Goal: Information Seeking & Learning: Learn about a topic

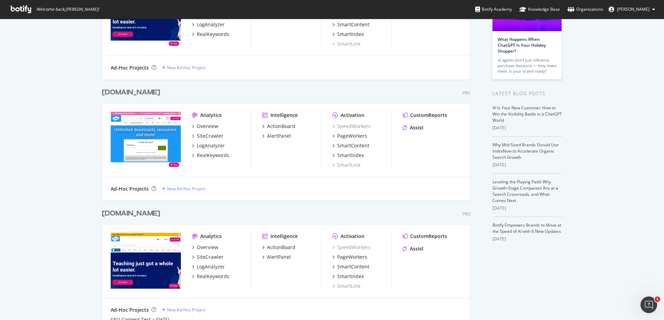
scroll to position [112, 0]
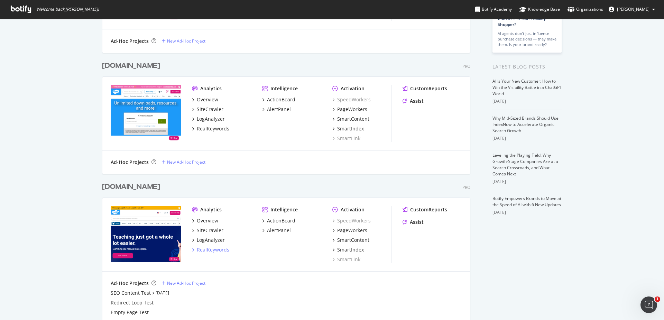
click at [222, 249] on div "RealKeywords" at bounding box center [213, 249] width 33 height 7
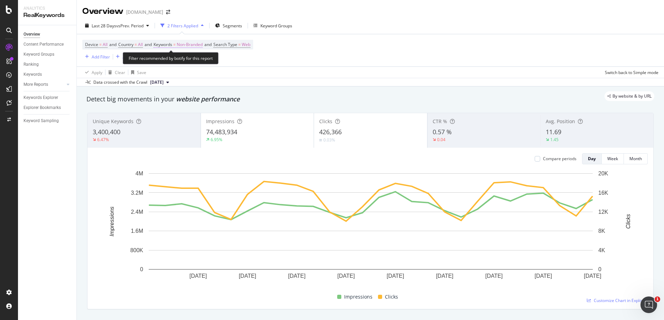
click at [181, 43] on span "Non-Branded" at bounding box center [190, 45] width 26 height 10
click at [184, 59] on span "Non-Branded" at bounding box center [178, 61] width 29 height 6
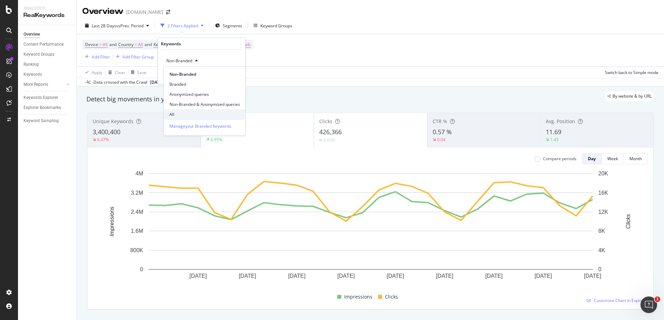
click at [182, 111] on span "All" at bounding box center [205, 114] width 71 height 6
click at [228, 78] on div "Apply" at bounding box center [230, 75] width 20 height 6
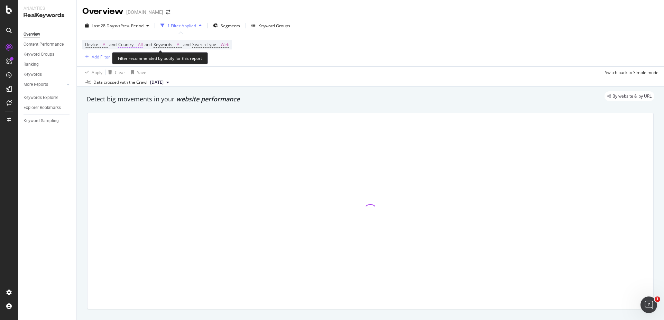
click at [131, 46] on span "Country" at bounding box center [125, 45] width 15 height 6
click at [144, 62] on div "All" at bounding box center [164, 60] width 76 height 11
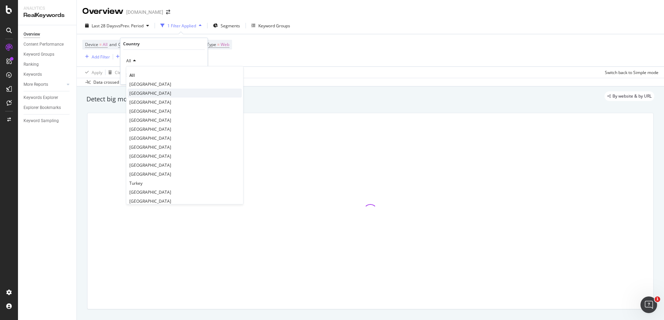
click at [156, 95] on span "[GEOGRAPHIC_DATA]" at bounding box center [150, 93] width 42 height 6
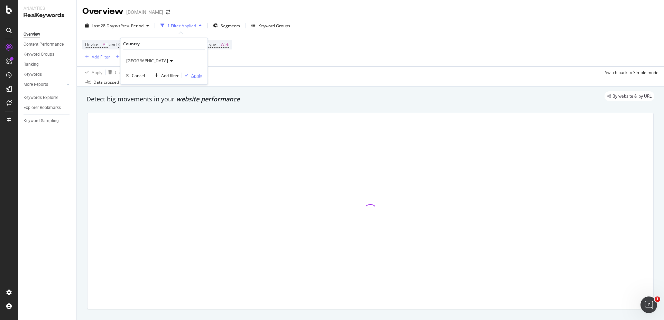
click at [192, 76] on div "Apply" at bounding box center [196, 75] width 11 height 6
click at [224, 23] on span "Segments" at bounding box center [232, 26] width 19 height 6
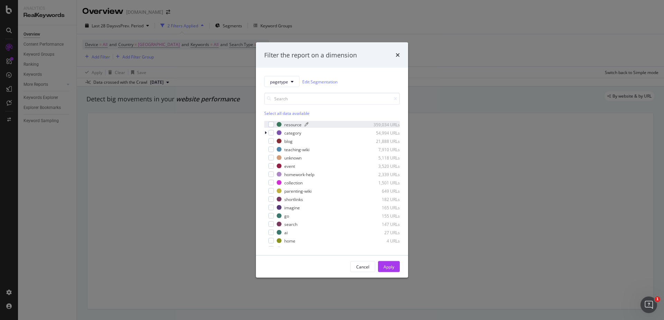
click at [296, 124] on div "resource" at bounding box center [292, 124] width 17 height 6
click at [387, 270] on div "Apply" at bounding box center [389, 267] width 11 height 10
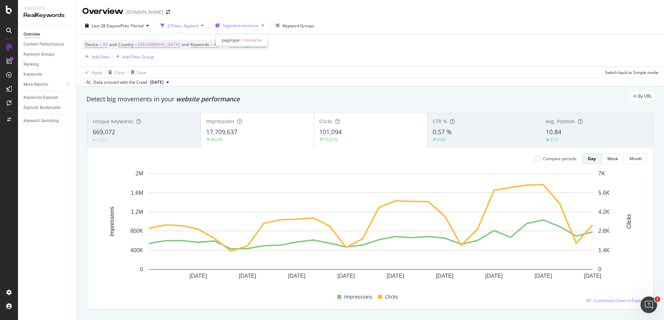
click at [235, 20] on div "Segment: resource" at bounding box center [241, 25] width 52 height 10
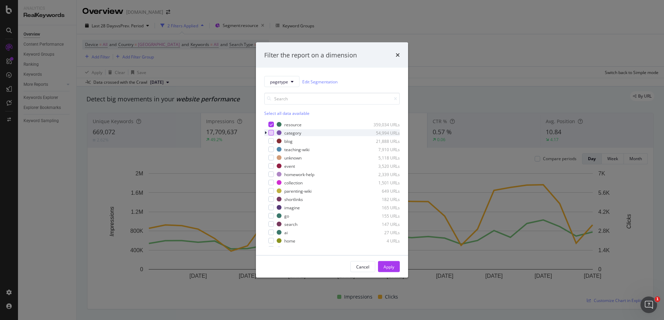
click at [270, 130] on div "modal" at bounding box center [271, 133] width 6 height 6
click at [270, 124] on icon "modal" at bounding box center [271, 124] width 3 height 3
click at [391, 263] on div "Apply" at bounding box center [389, 267] width 11 height 10
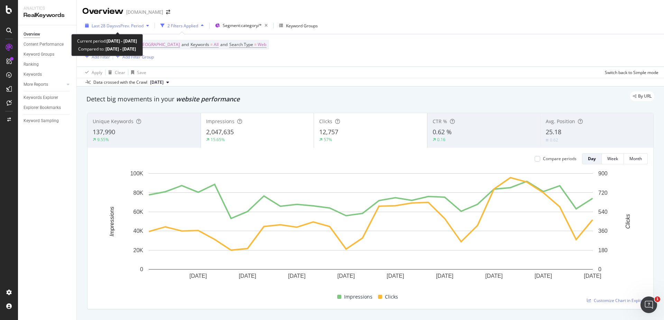
click at [131, 23] on span "vs Prev. Period" at bounding box center [129, 26] width 27 height 6
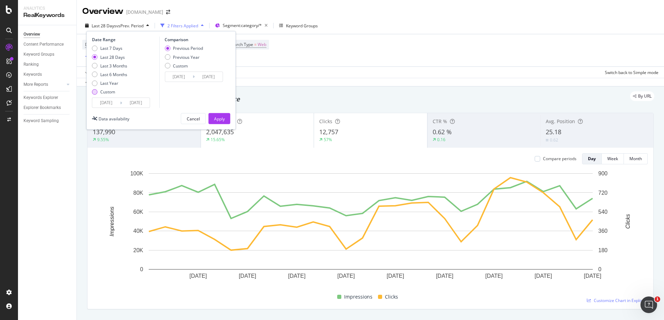
click at [106, 94] on div "Custom" at bounding box center [107, 92] width 15 height 6
click at [113, 100] on input "[DATE]" at bounding box center [106, 103] width 28 height 10
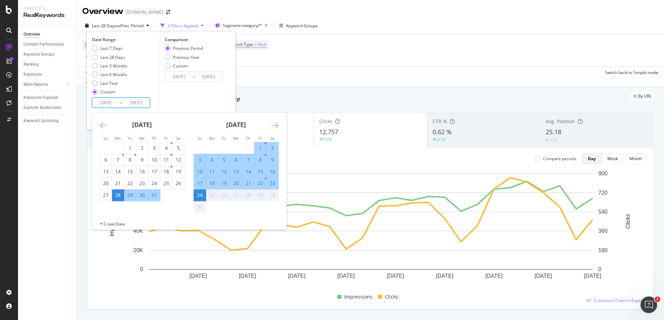
click at [202, 163] on div "3" at bounding box center [200, 159] width 12 height 11
type input "[DATE]"
click at [204, 106] on div "Comparison Previous Period Previous Year Custom [DATE] Navigate forward to inte…" at bounding box center [192, 72] width 66 height 71
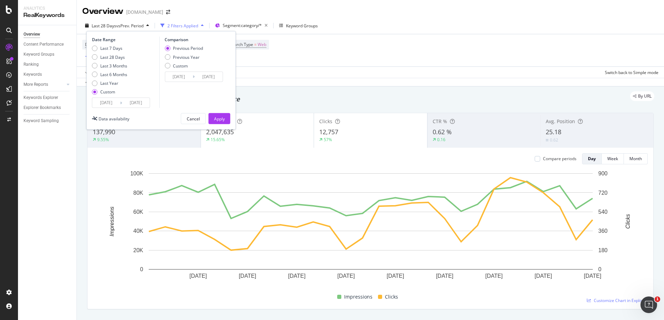
click at [223, 125] on div "Date Range Last 7 Days Last 28 Days Last 3 Months Last 6 Months Last Year Custo…" at bounding box center [161, 80] width 149 height 99
click at [222, 120] on div "Apply" at bounding box center [219, 119] width 11 height 6
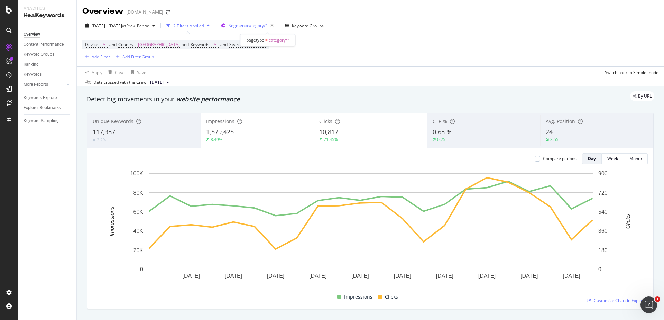
click at [268, 24] on span "Segment: category/*" at bounding box center [248, 25] width 39 height 6
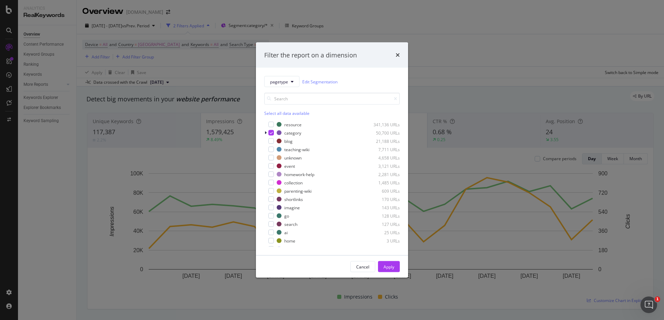
click at [286, 120] on div "resource 341,136 URLs category 50,700 URLs blog 21,188 URLs teaching-wiki 7,711…" at bounding box center [332, 183] width 136 height 127
click at [286, 124] on div "resource" at bounding box center [292, 124] width 17 height 6
click at [266, 134] on icon "modal" at bounding box center [266, 133] width 2 height 4
click at [275, 132] on div "category 50,700 URLs" at bounding box center [332, 132] width 136 height 7
click at [271, 131] on icon "modal" at bounding box center [271, 132] width 3 height 3
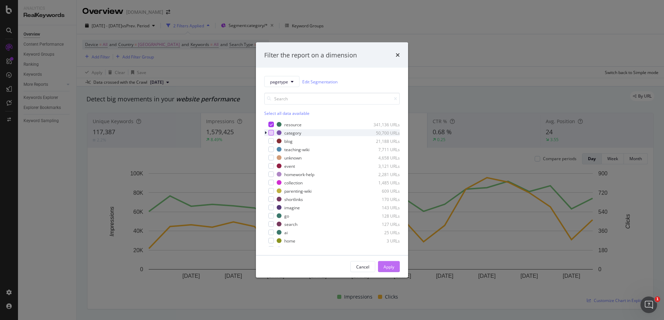
click at [384, 268] on div "Apply" at bounding box center [389, 267] width 11 height 6
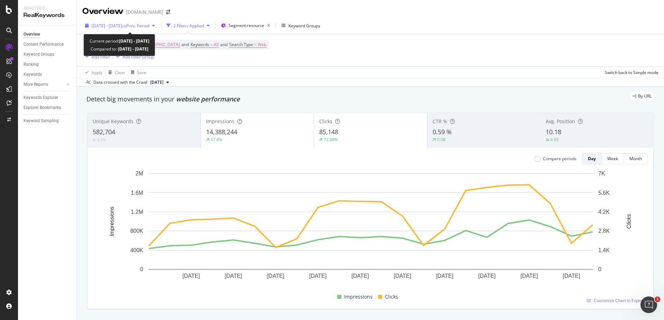
click at [114, 25] on span "[DATE] - [DATE]" at bounding box center [107, 26] width 30 height 6
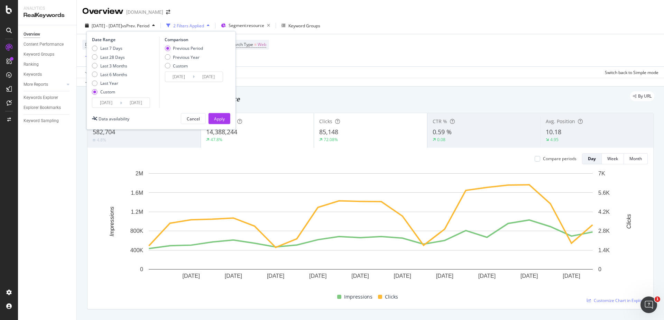
click at [111, 98] on input "[DATE]" at bounding box center [106, 103] width 28 height 10
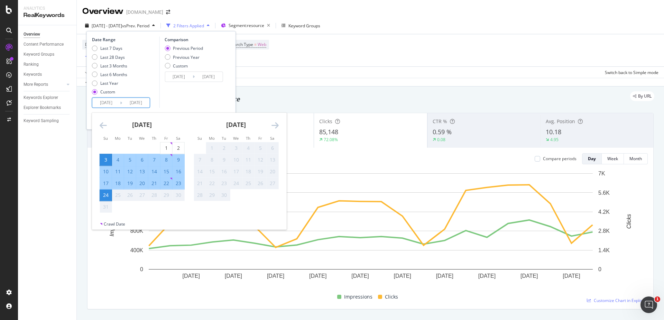
click at [106, 168] on div "10" at bounding box center [106, 171] width 12 height 7
type input "[DATE]"
click at [183, 101] on div "Comparison Previous Period Previous Year Custom [DATE] Navigate forward to inte…" at bounding box center [192, 72] width 66 height 71
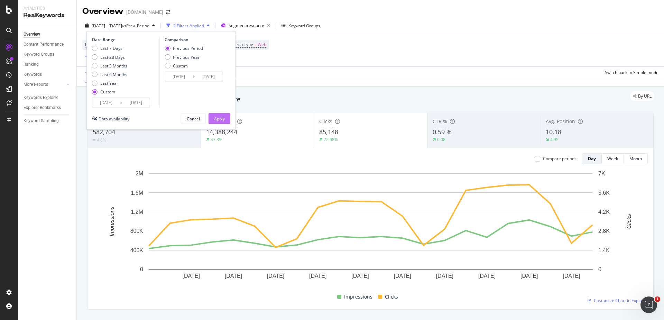
click at [218, 118] on div "Apply" at bounding box center [219, 119] width 11 height 6
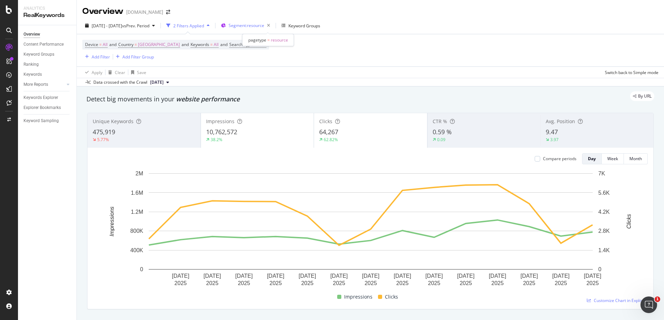
click at [273, 21] on div "Segment: resource" at bounding box center [251, 26] width 44 height 10
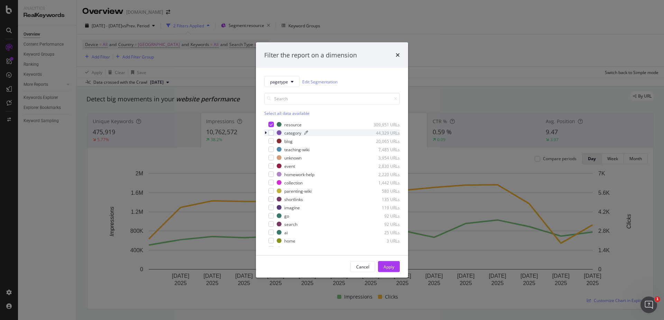
click at [292, 132] on div "category" at bounding box center [292, 133] width 17 height 6
click at [268, 130] on div "modal" at bounding box center [266, 132] width 4 height 7
click at [272, 133] on div "modal" at bounding box center [271, 133] width 6 height 6
click at [272, 123] on icon "modal" at bounding box center [271, 124] width 3 height 3
click at [386, 265] on div "Apply" at bounding box center [389, 267] width 11 height 6
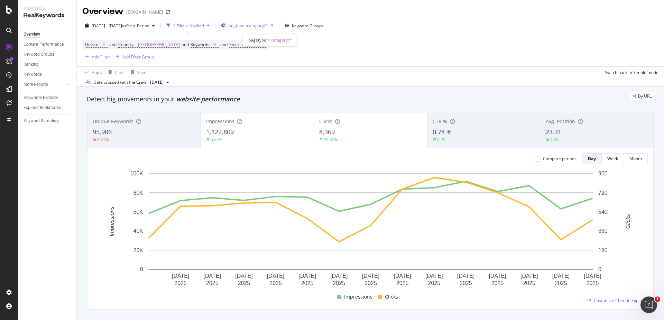
click at [253, 30] on div "Segment: category/*" at bounding box center [253, 26] width 48 height 10
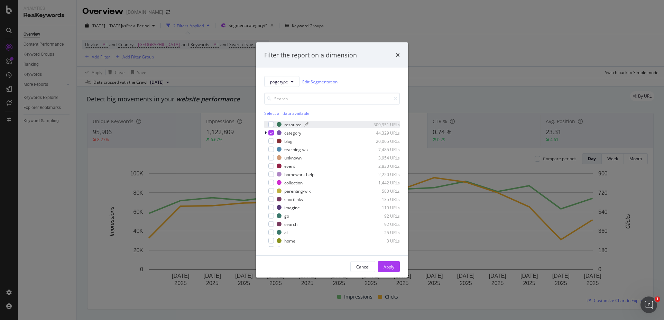
click at [289, 122] on div "resource" at bounding box center [292, 124] width 17 height 6
click at [294, 135] on div "category" at bounding box center [292, 133] width 17 height 6
click at [270, 133] on icon "modal" at bounding box center [271, 132] width 3 height 3
click at [389, 269] on div "Apply" at bounding box center [389, 267] width 11 height 6
